Goal: Information Seeking & Learning: Learn about a topic

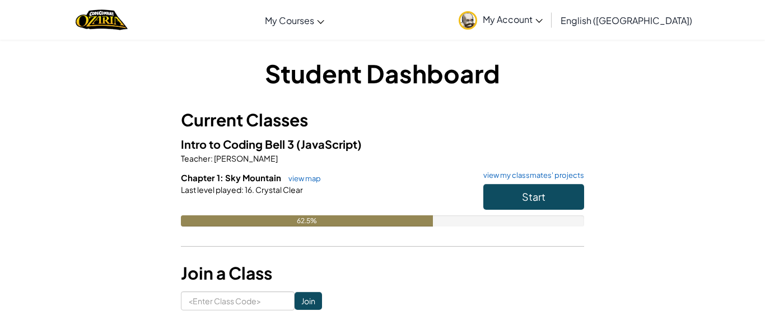
click at [542, 22] on span "My Account" at bounding box center [512, 19] width 60 height 12
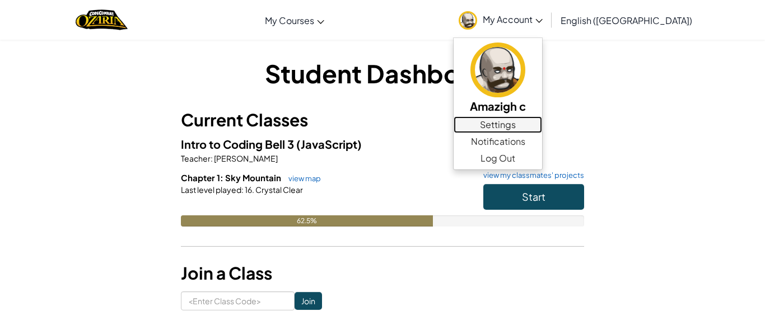
click at [542, 120] on link "Settings" at bounding box center [497, 124] width 88 height 17
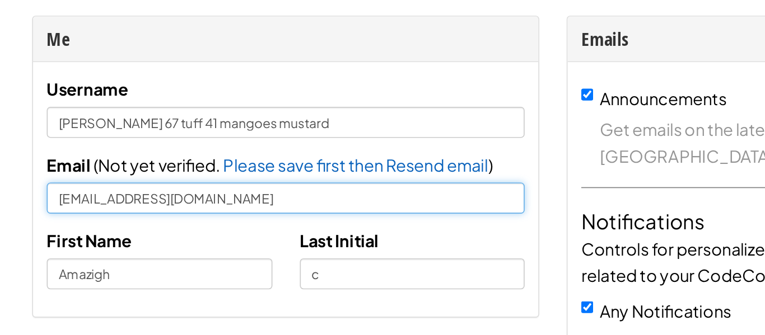
click at [112, 200] on input "[EMAIL_ADDRESS][DOMAIN_NAME]" at bounding box center [218, 198] width 293 height 19
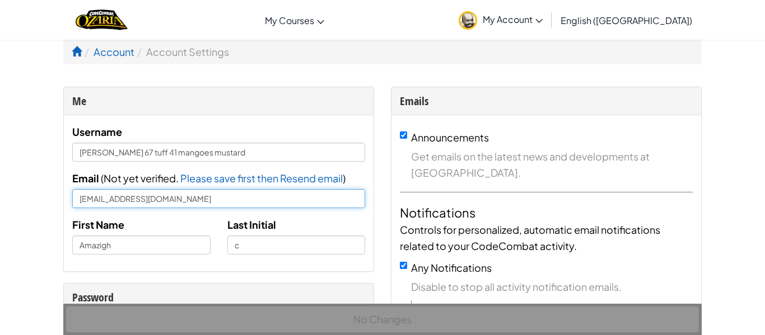
type input "[EMAIL_ADDRESS][DOMAIN_NAME]"
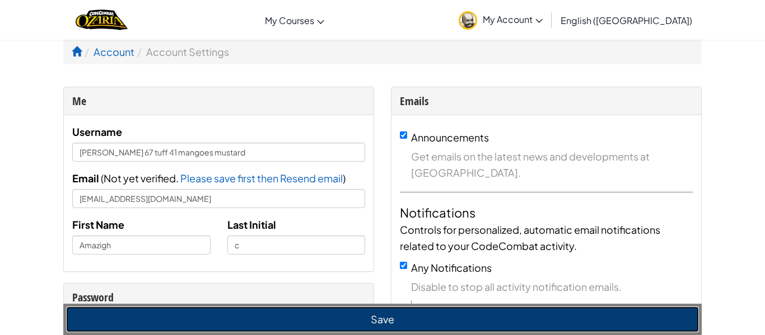
click at [124, 328] on button "Save" at bounding box center [382, 320] width 632 height 26
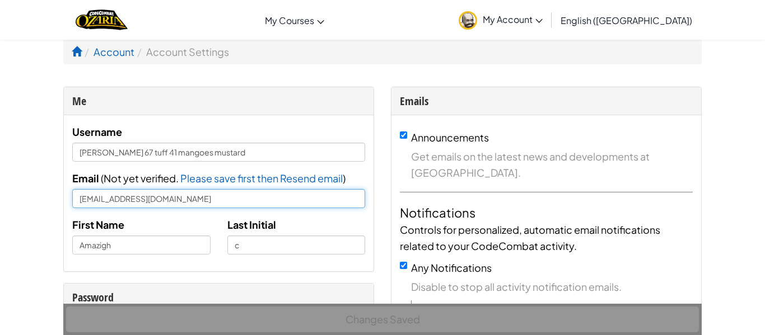
click at [194, 198] on input "Amazigh.choubane@lakotastudents.com" at bounding box center [218, 198] width 293 height 19
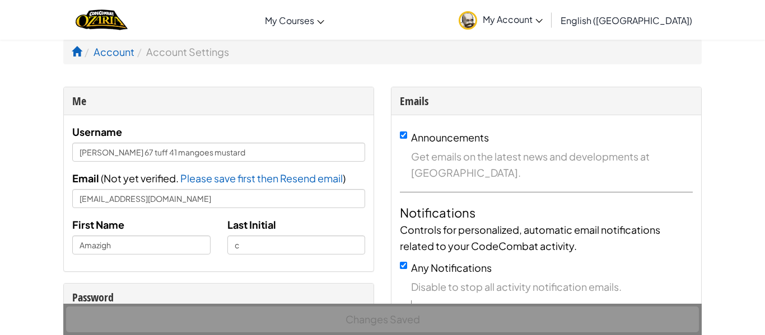
click at [542, 20] on span "My Account" at bounding box center [512, 19] width 60 height 12
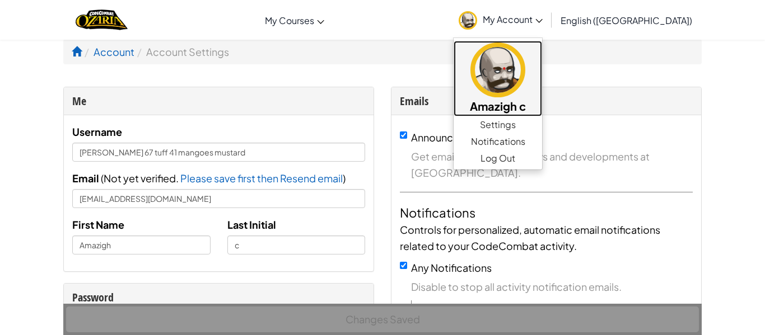
click at [525, 87] on img at bounding box center [497, 70] width 55 height 55
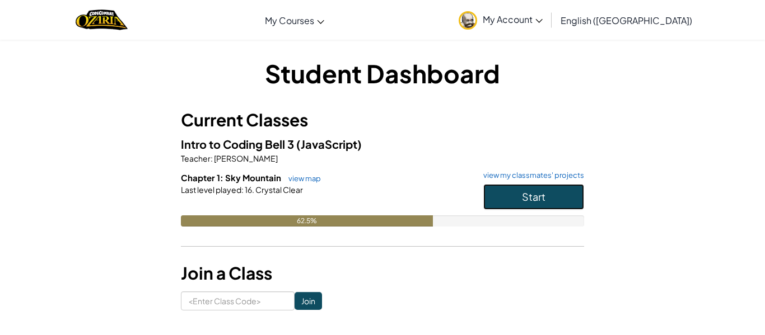
click at [522, 206] on button "Start" at bounding box center [533, 197] width 101 height 26
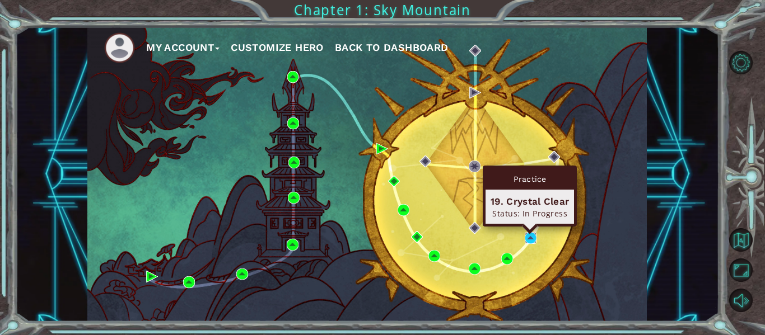
click at [527, 237] on img at bounding box center [530, 238] width 12 height 12
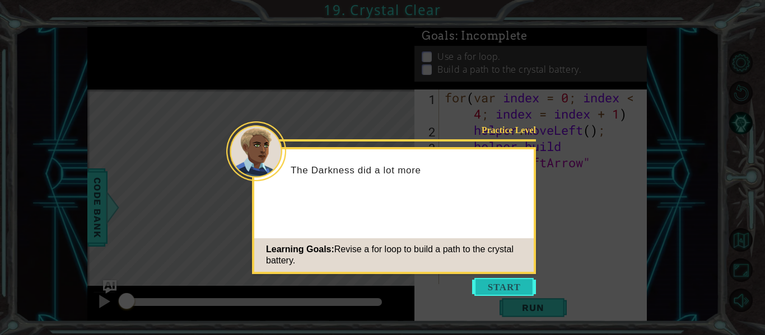
click at [493, 281] on button "Start" at bounding box center [504, 287] width 64 height 18
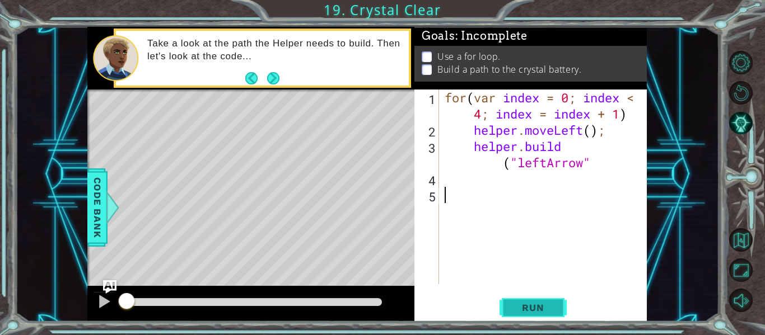
click at [533, 297] on button "Run" at bounding box center [532, 308] width 67 height 23
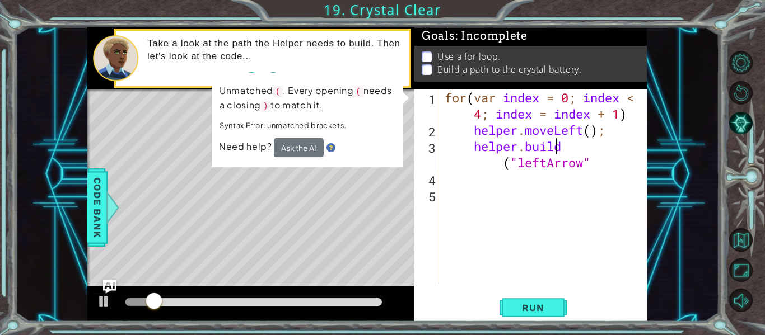
click at [559, 143] on div "for ( var index = 0 ; index < 4 ; index = index + 1 ) helper . moveLeft ( ) ; h…" at bounding box center [546, 211] width 208 height 243
click at [564, 147] on div "for ( var index = 0 ; index < 4 ; index = index + 1 ) helper . moveLeft ( ) ; h…" at bounding box center [546, 211] width 208 height 243
click at [566, 148] on div "for ( var index = 0 ; index < 4 ; index = index + 1 ) helper . moveLeft ( ) ; h…" at bounding box center [546, 211] width 208 height 243
click at [570, 148] on div "for ( var index = 0 ; index < 4 ; index = index + 1 ) helper . moveLeft ( ) ; h…" at bounding box center [546, 211] width 208 height 243
click at [317, 196] on div "Level Map" at bounding box center [345, 255] width 517 height 330
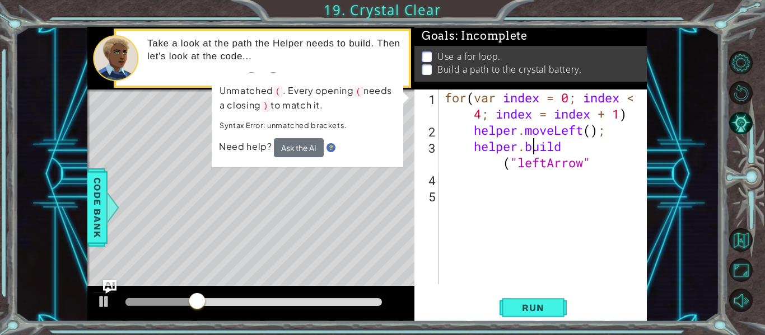
click at [531, 152] on div "for ( var index = 0 ; index < 4 ; index = index + 1 ) helper . moveLeft ( ) ; h…" at bounding box center [546, 211] width 208 height 243
click at [514, 313] on span "Run" at bounding box center [532, 307] width 44 height 11
click at [482, 112] on div "for ( var index = 0 ; index < 4 ; index = index + 1 ) helper . moveLeft ( ) ; h…" at bounding box center [546, 211] width 208 height 243
click at [589, 149] on div "for ( var index = 0 ; index < 4 ; index = index + 1 ) helper . moveLeft ( ) ; h…" at bounding box center [546, 211] width 208 height 243
click at [592, 147] on div "for ( var index = 0 ; index < 4 ; index = index + 1 ) helper . moveLeft ( ) ; h…" at bounding box center [546, 211] width 208 height 243
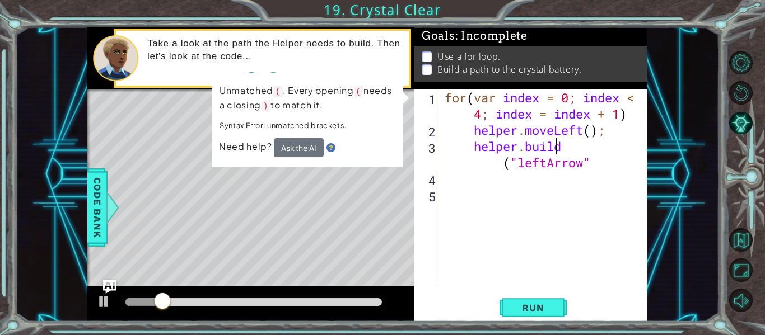
click at [592, 147] on div "for ( var index = 0 ; index < 4 ; index = index + 1 ) helper . moveLeft ( ) ; h…" at bounding box center [546, 211] width 208 height 243
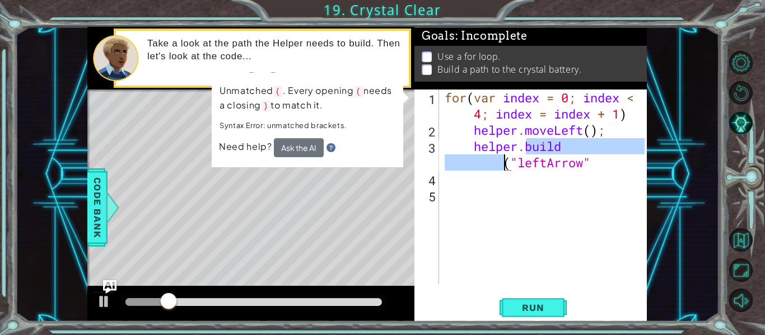
click at [577, 147] on div "for ( var index = 0 ; index < 4 ; index = index + 1 ) helper . moveLeft ( ) ; h…" at bounding box center [543, 187] width 202 height 195
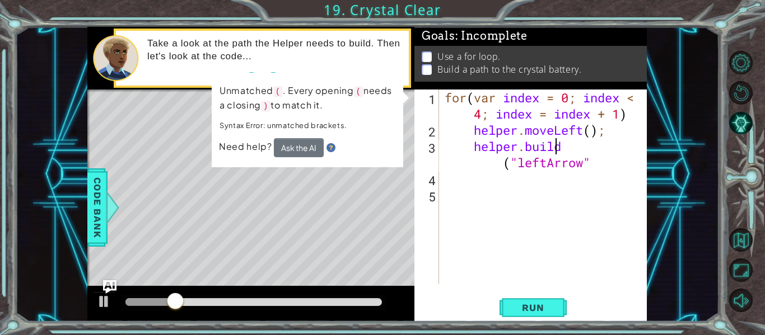
click at [569, 147] on div "for ( var index = 0 ; index < 4 ; index = index + 1 ) helper . moveLeft ( ) ; h…" at bounding box center [546, 211] width 208 height 243
click at [561, 147] on div "for ( var index = 0 ; index < 4 ; index = index + 1 ) helper . moveLeft ( ) ; h…" at bounding box center [546, 211] width 208 height 243
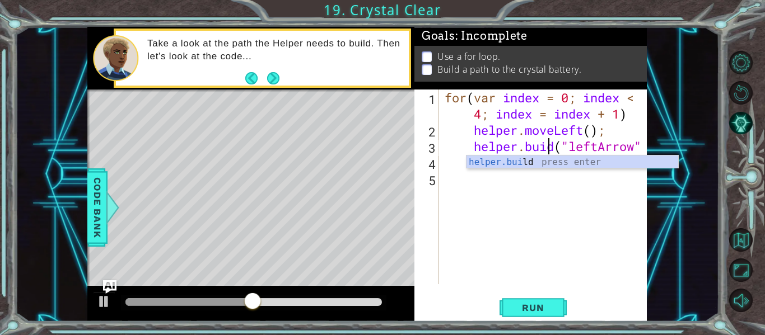
scroll to position [0, 6]
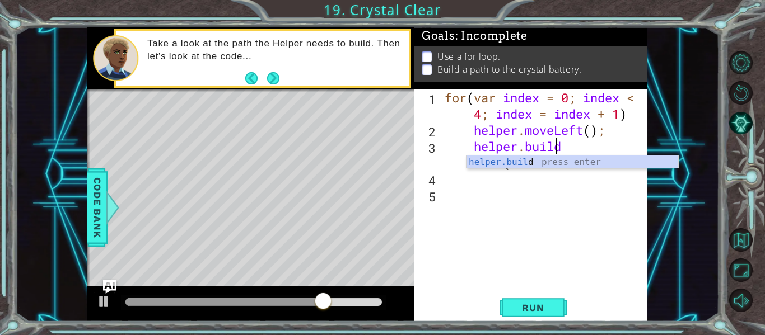
click at [569, 145] on div "for ( var index = 0 ; index < 4 ; index = index + 1 ) helper . moveLeft ( ) ; h…" at bounding box center [546, 211] width 208 height 243
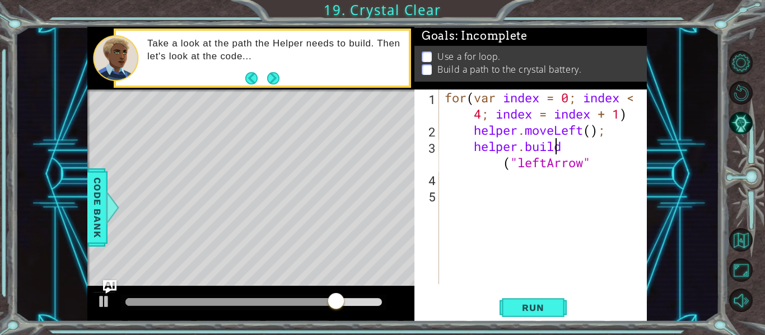
click at [500, 165] on div "for ( var index = 0 ; index < 4 ; index = index + 1 ) helper . moveLeft ( ) ; h…" at bounding box center [546, 211] width 208 height 243
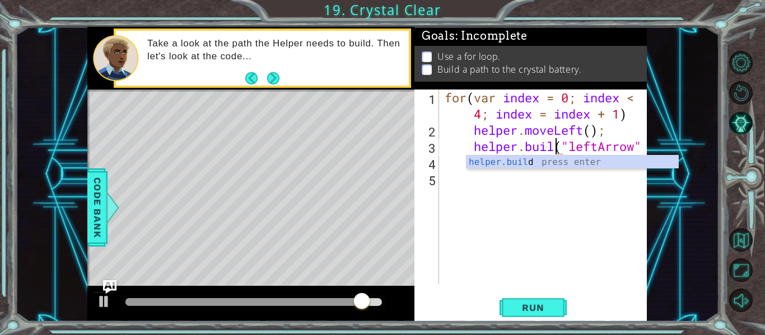
click at [644, 146] on div "helper.buil("leftArrow" 1 2 3 4 5 for ( var index = 0 ; index < 4 ; index = ind…" at bounding box center [530, 206] width 232 height 232
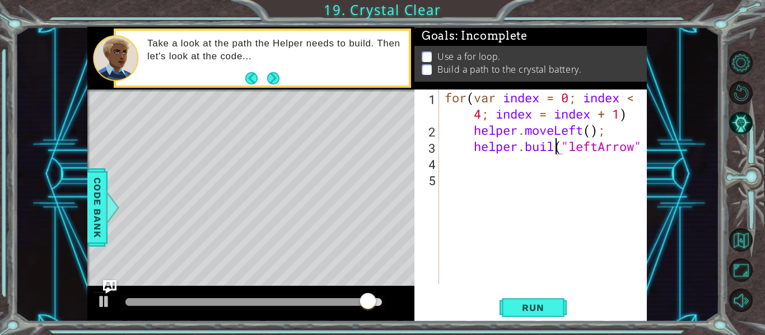
click at [642, 147] on div "for ( var index = 0 ; index < 4 ; index = index + 1 ) helper . moveLeft ( ) ; h…" at bounding box center [546, 211] width 208 height 243
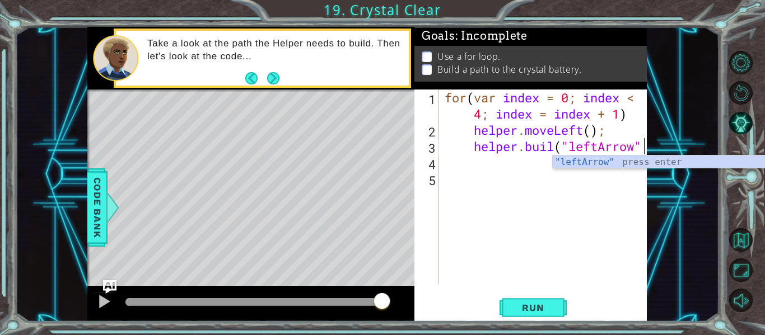
scroll to position [0, 9]
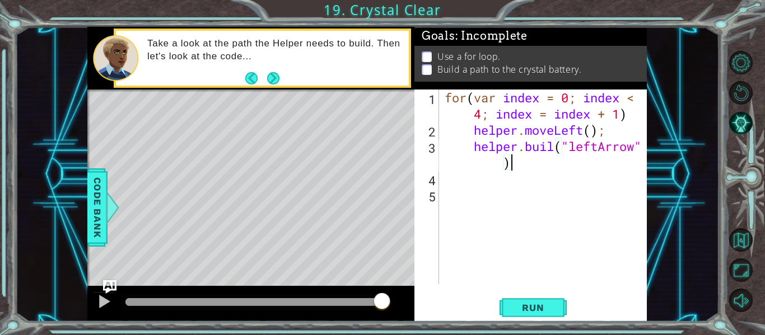
click at [556, 148] on div "for ( var index = 0 ; index < 4 ; index = index + 1 ) helper . moveLeft ( ) ; h…" at bounding box center [546, 211] width 208 height 243
type textarea "[DOMAIN_NAME]("leftArrow")"
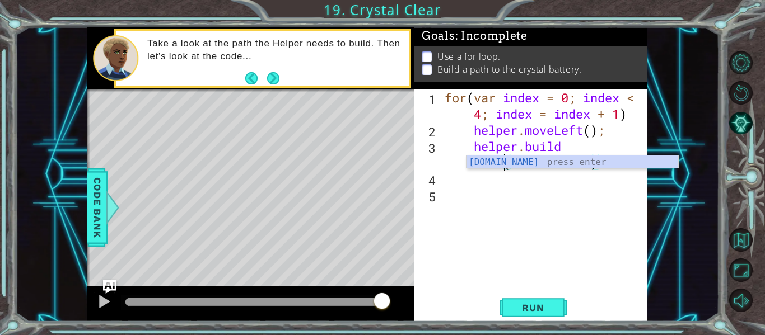
click at [481, 222] on div "for ( var index = 0 ; index < 4 ; index = index + 1 ) helper . moveLeft ( ) ; h…" at bounding box center [546, 211] width 208 height 243
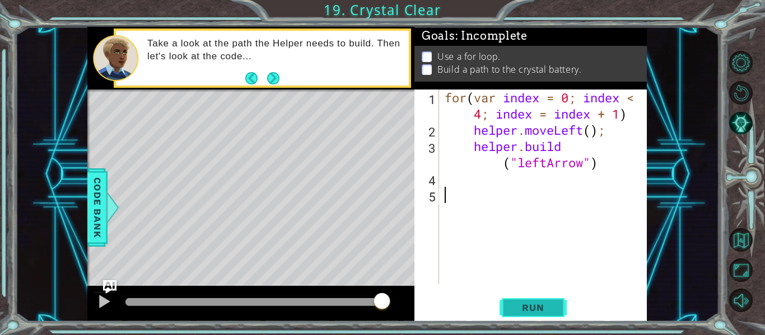
click at [531, 297] on button "Run" at bounding box center [532, 308] width 67 height 23
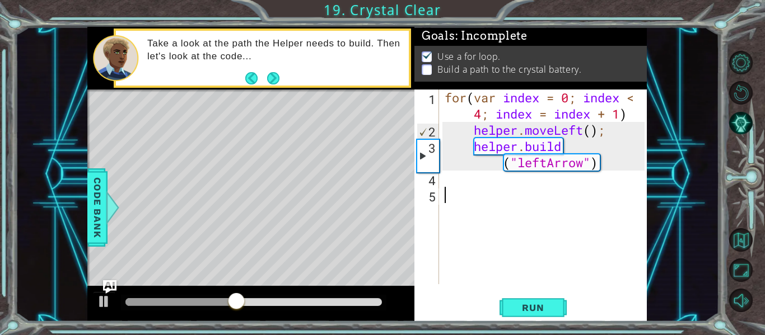
click at [555, 208] on div "for ( var index = 0 ; index < 4 ; index = index + 1 ) helper . moveLeft ( ) ; h…" at bounding box center [546, 211] width 208 height 243
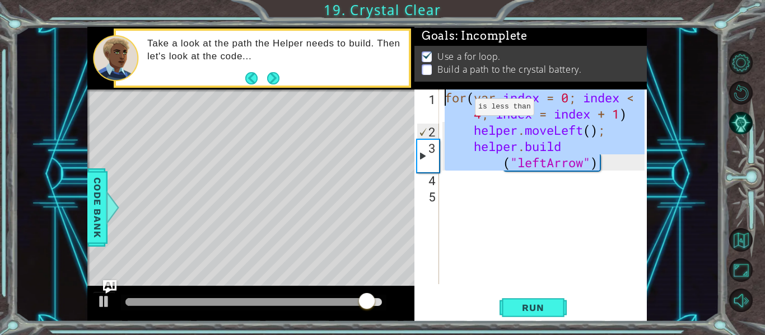
drag, startPoint x: 609, startPoint y: 157, endPoint x: 462, endPoint y: 71, distance: 170.1
click at [462, 71] on div "Goals : Incomplete Use a for loop. Build a path to the crystal battery. 1 2 3 4…" at bounding box center [530, 174] width 232 height 295
type textarea "for(var index = 0; index < 4; index = index + 1) helper.moveLeft();"
